Goal: Check status: Check status

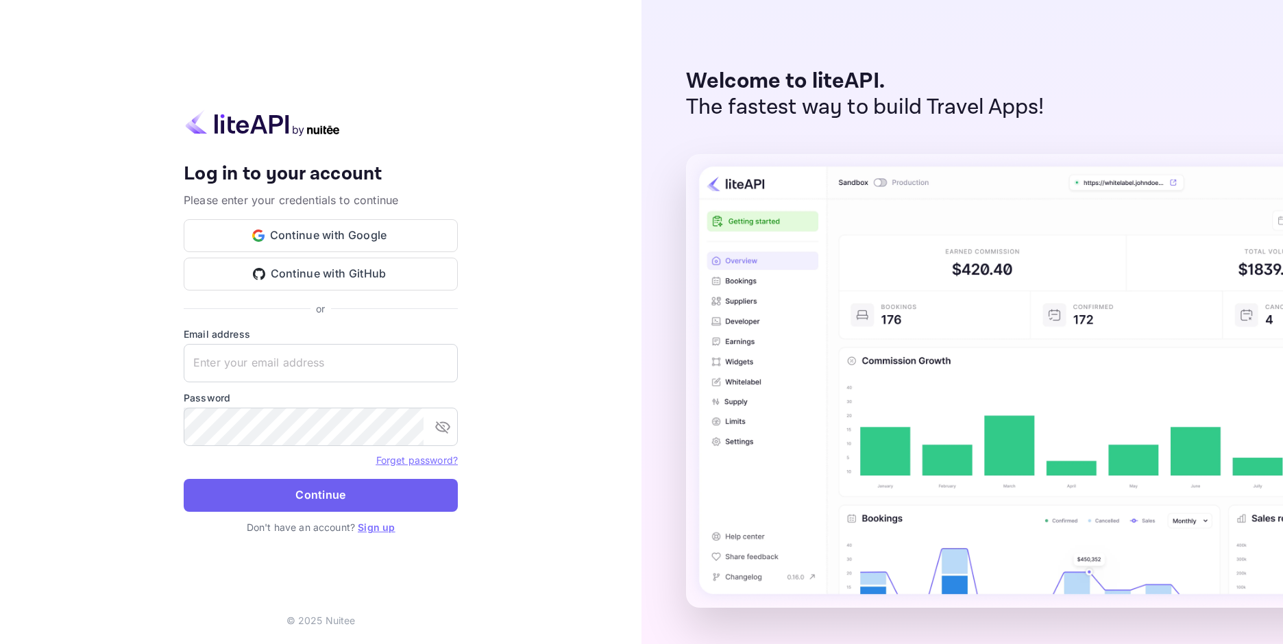
type input "[EMAIL_ADDRESS][DOMAIN_NAME]"
click at [309, 487] on button "Continue" at bounding box center [321, 495] width 274 height 33
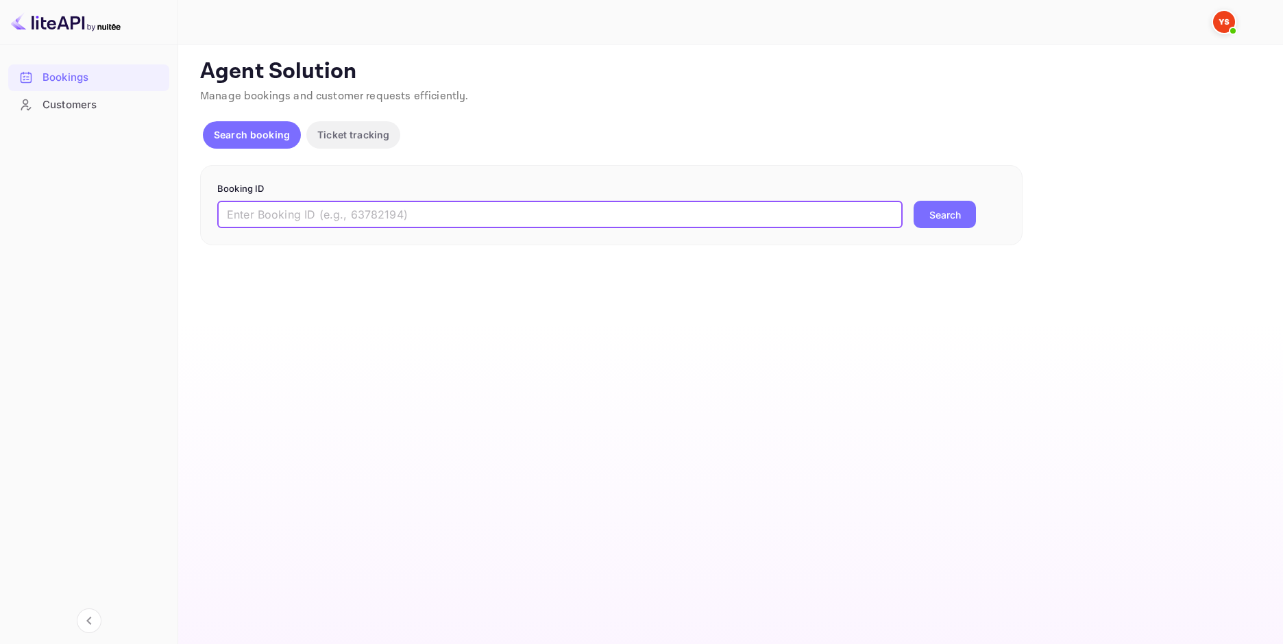
click at [481, 203] on input "text" at bounding box center [559, 214] width 685 height 27
paste input "9812968"
type input "9812968"
click at [951, 214] on button "Search" at bounding box center [944, 214] width 62 height 27
